Goal: Task Accomplishment & Management: Use online tool/utility

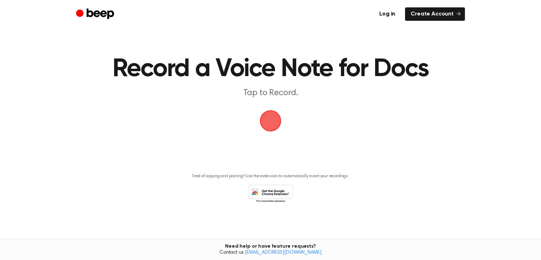
click at [269, 117] on span "button" at bounding box center [271, 121] width 20 height 20
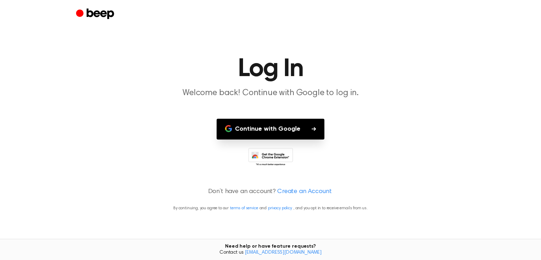
click at [273, 127] on button "Continue with Google" at bounding box center [271, 129] width 108 height 21
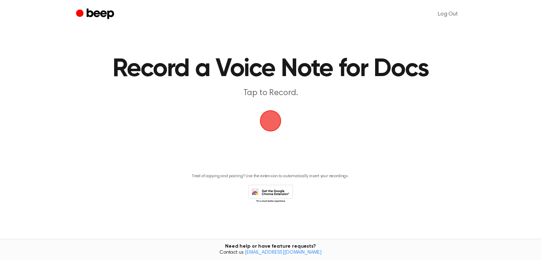
click at [271, 113] on span "button" at bounding box center [271, 121] width 20 height 20
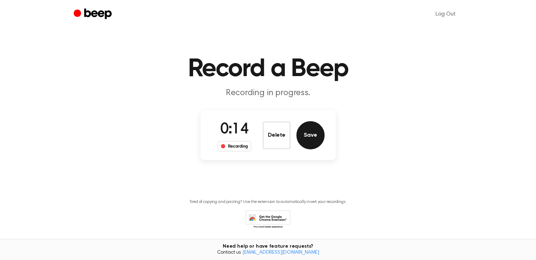
click at [311, 135] on button "Save" at bounding box center [310, 135] width 28 height 28
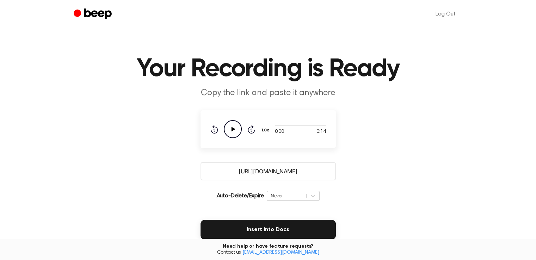
click at [232, 131] on icon "Play Audio" at bounding box center [233, 129] width 18 height 18
click at [228, 131] on icon "Play Audio" at bounding box center [233, 129] width 18 height 18
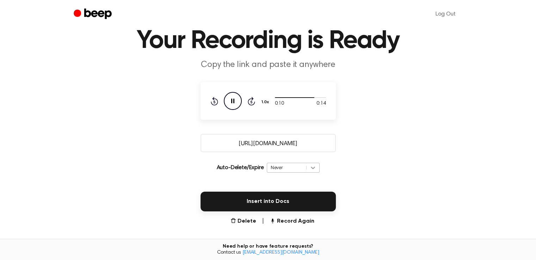
click at [312, 173] on div "Never" at bounding box center [293, 168] width 53 height 10
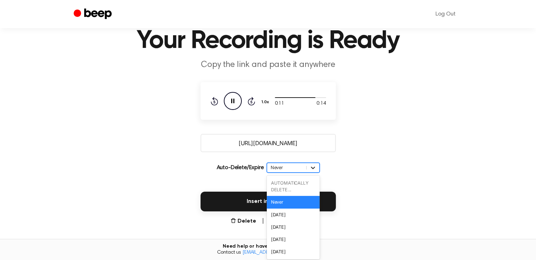
scroll to position [30, 0]
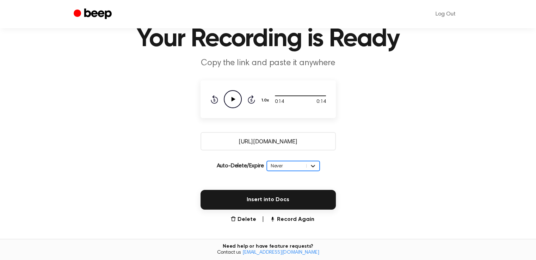
click at [311, 167] on icon at bounding box center [312, 165] width 7 height 7
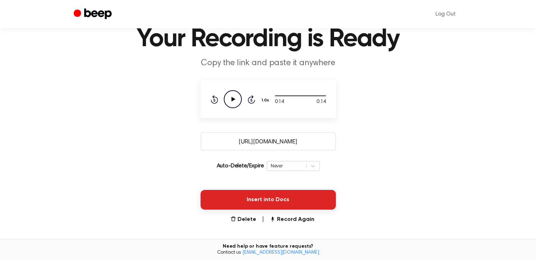
click at [290, 202] on button "Insert into Docs" at bounding box center [267, 200] width 135 height 20
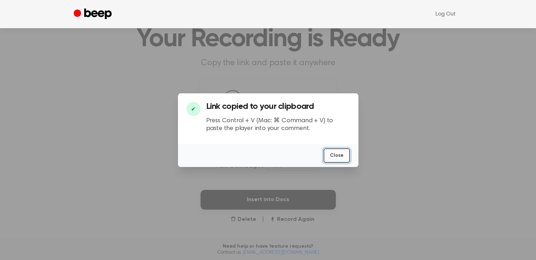
click at [339, 154] on button "Close" at bounding box center [336, 155] width 26 height 14
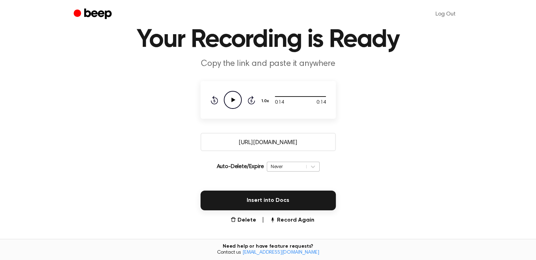
scroll to position [0, 0]
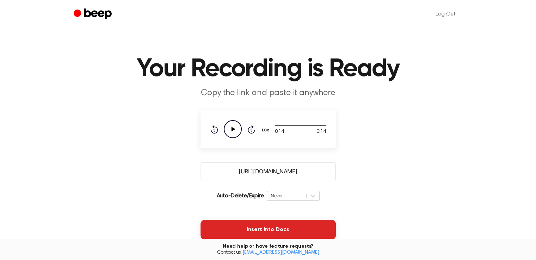
click at [275, 230] on button "Insert into Docs" at bounding box center [267, 230] width 135 height 20
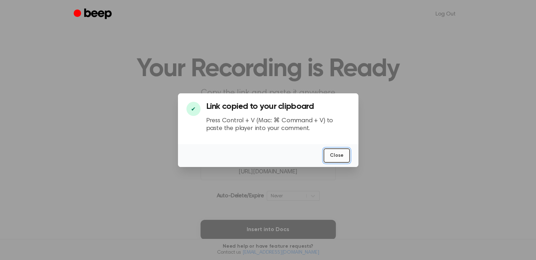
click at [341, 152] on button "Close" at bounding box center [336, 155] width 26 height 14
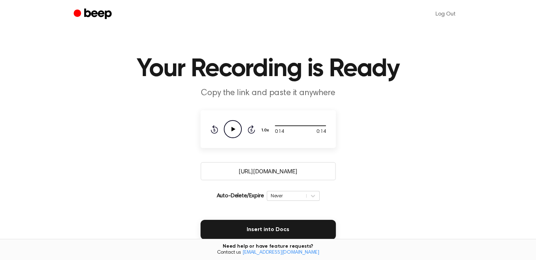
click at [306, 171] on input "https://beep.audio/Uuqn4ze" at bounding box center [267, 171] width 135 height 18
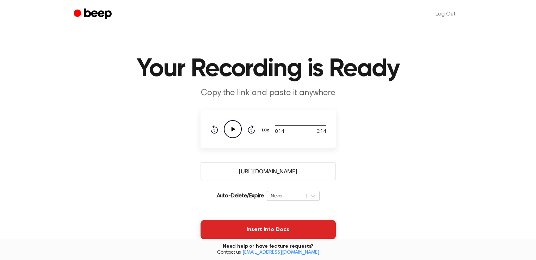
click at [283, 228] on button "Insert into Docs" at bounding box center [267, 230] width 135 height 20
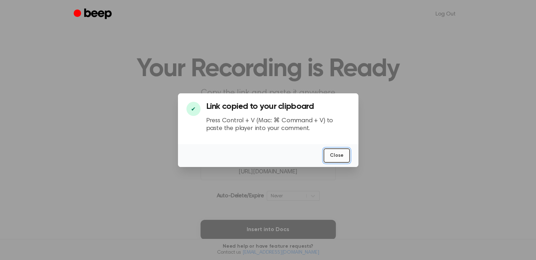
click at [343, 148] on button "Close" at bounding box center [336, 155] width 26 height 14
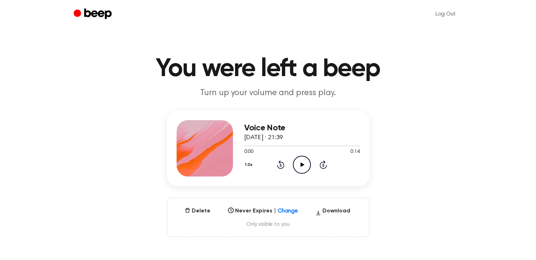
click at [298, 166] on icon "Play Audio" at bounding box center [302, 165] width 18 height 18
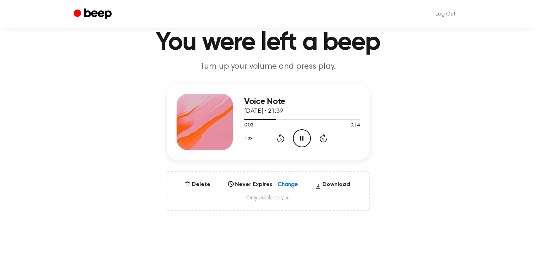
scroll to position [26, 0]
click at [327, 184] on button "Download" at bounding box center [332, 186] width 40 height 11
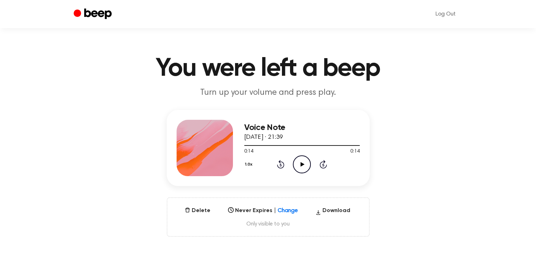
scroll to position [0, 0]
click at [93, 14] on icon "Beep" at bounding box center [94, 14] width 40 height 14
